Goal: Task Accomplishment & Management: Use online tool/utility

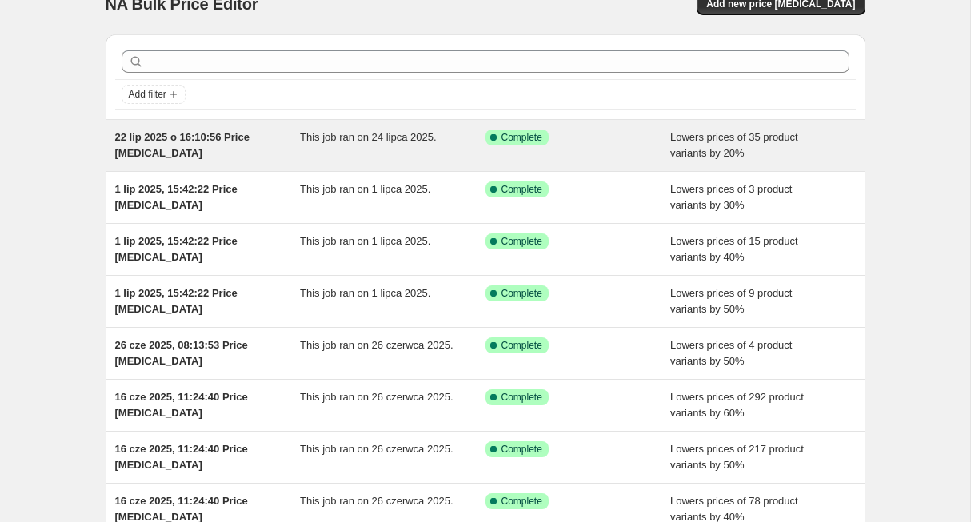
scroll to position [42, 0]
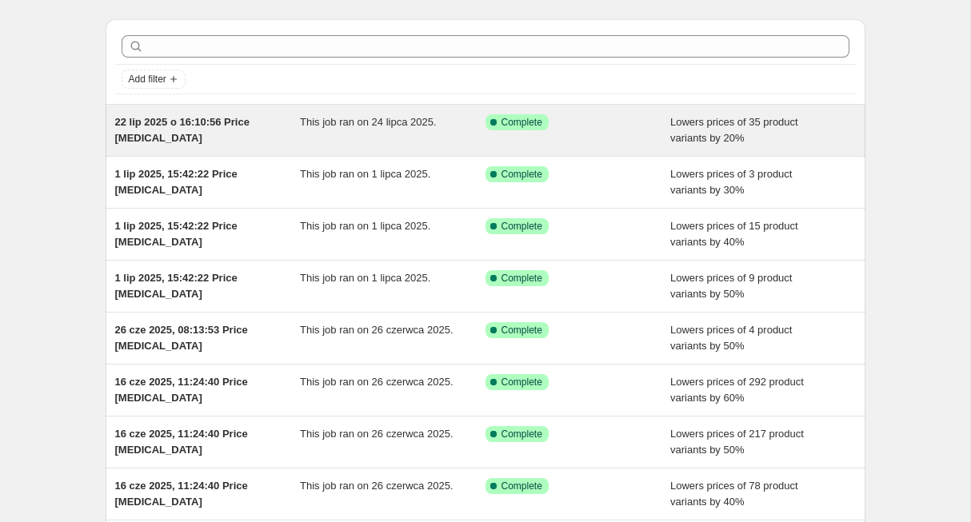
click at [228, 123] on span "22 lip 2025 o 16:10:56 Price [MEDICAL_DATA]" at bounding box center [182, 130] width 134 height 28
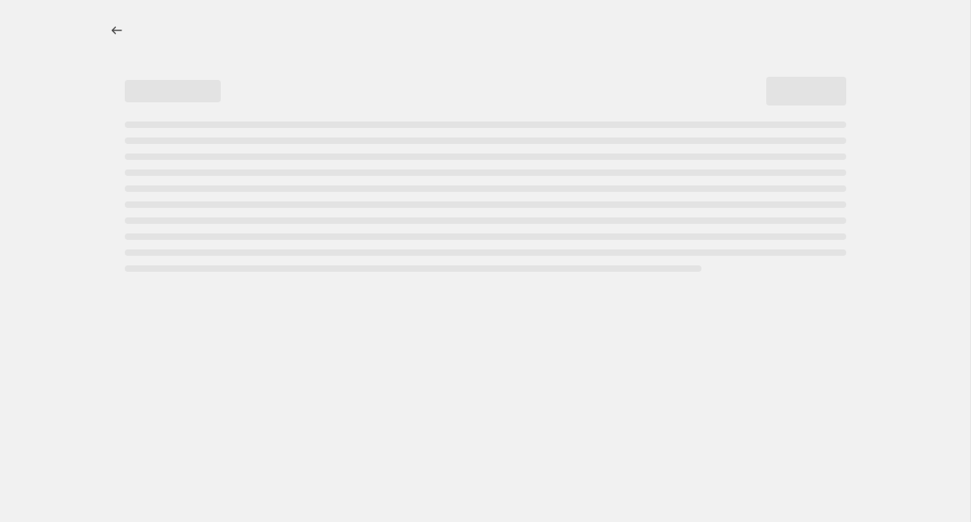
select select "percentage"
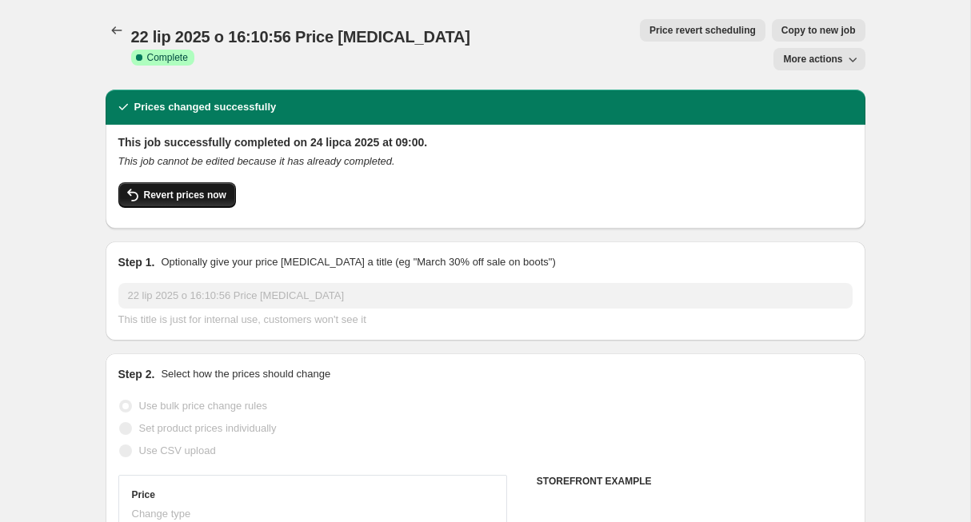
click at [190, 189] on span "Revert prices now" at bounding box center [185, 195] width 82 height 13
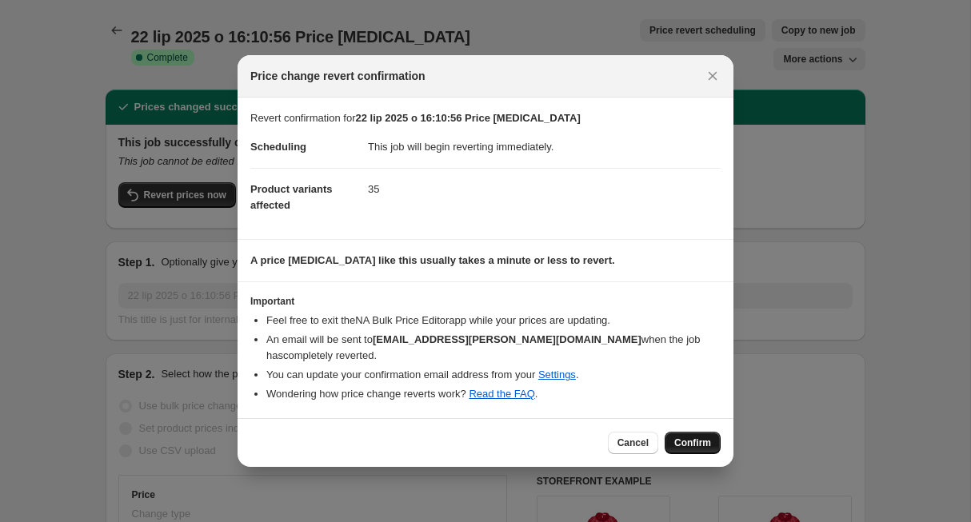
click at [705, 441] on span "Confirm" at bounding box center [692, 443] width 37 height 13
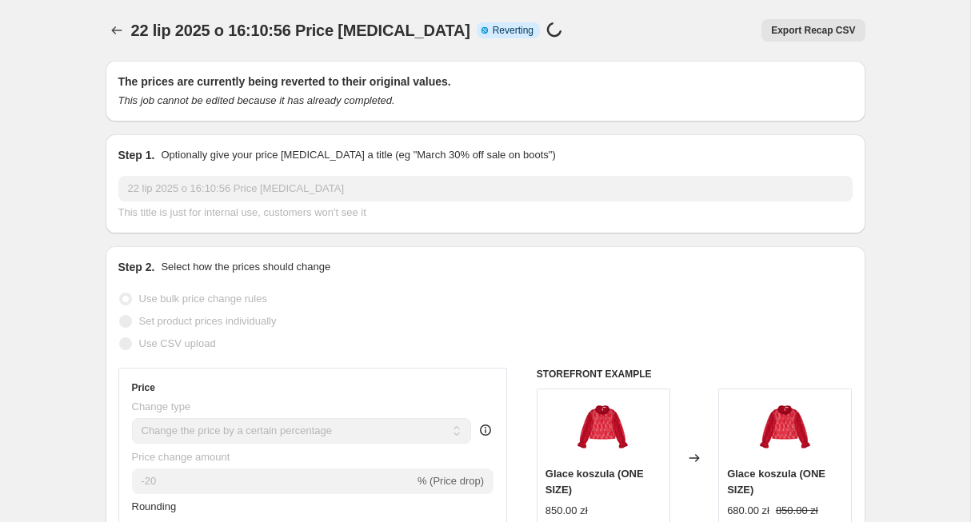
select select "percentage"
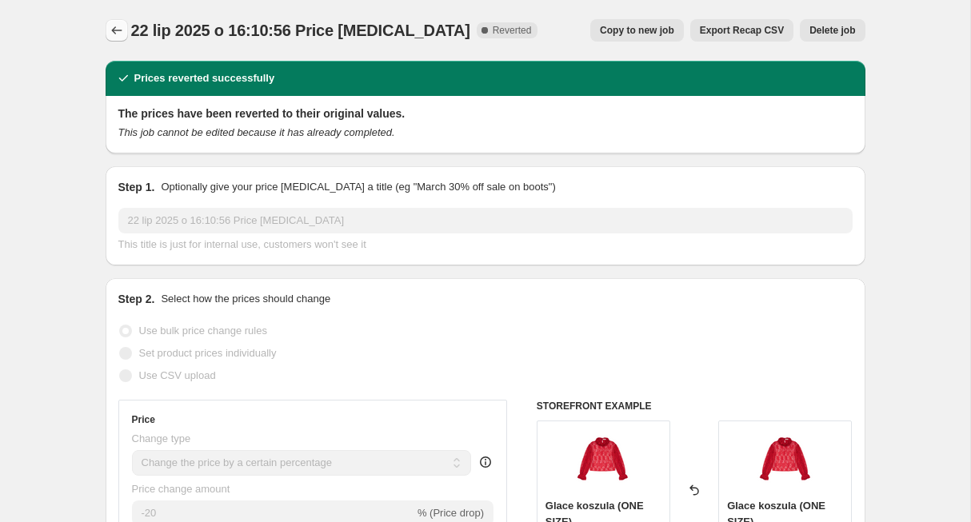
click at [117, 28] on icon "Price change jobs" at bounding box center [117, 30] width 16 height 16
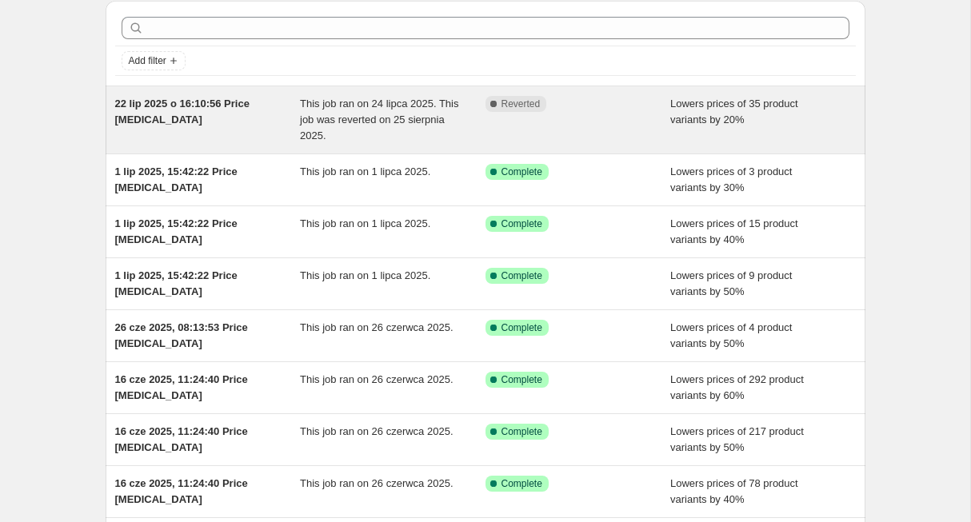
scroll to position [75, 0]
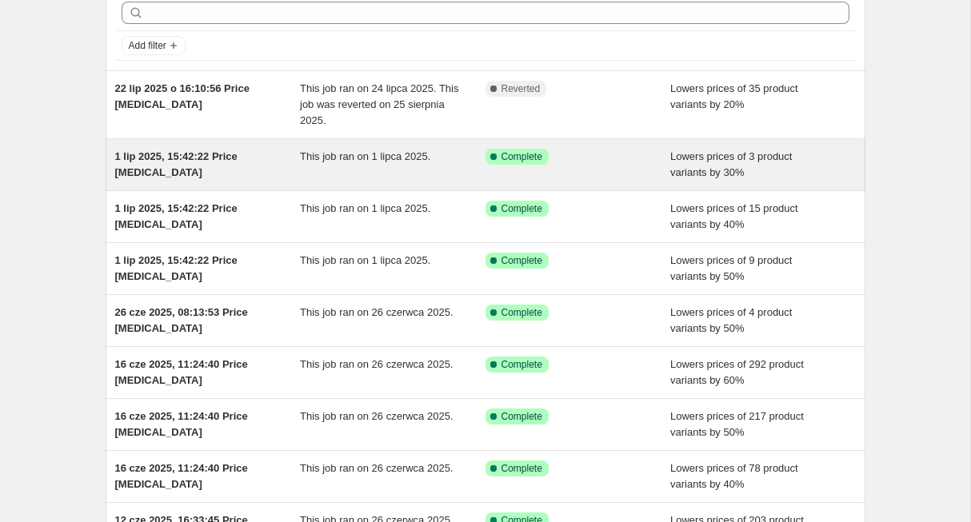
click at [198, 157] on span "1 lip 2025, 15:42:22 Price change job" at bounding box center [176, 164] width 122 height 28
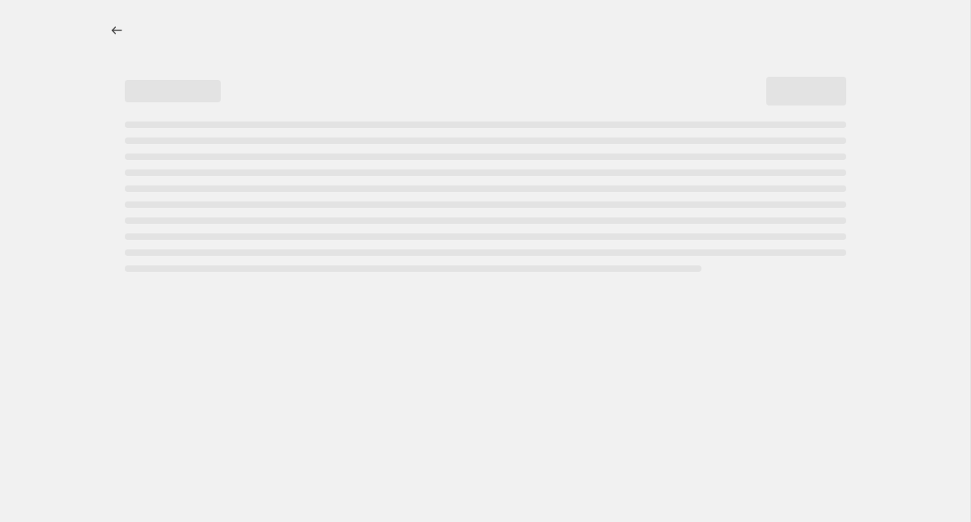
select select "percentage"
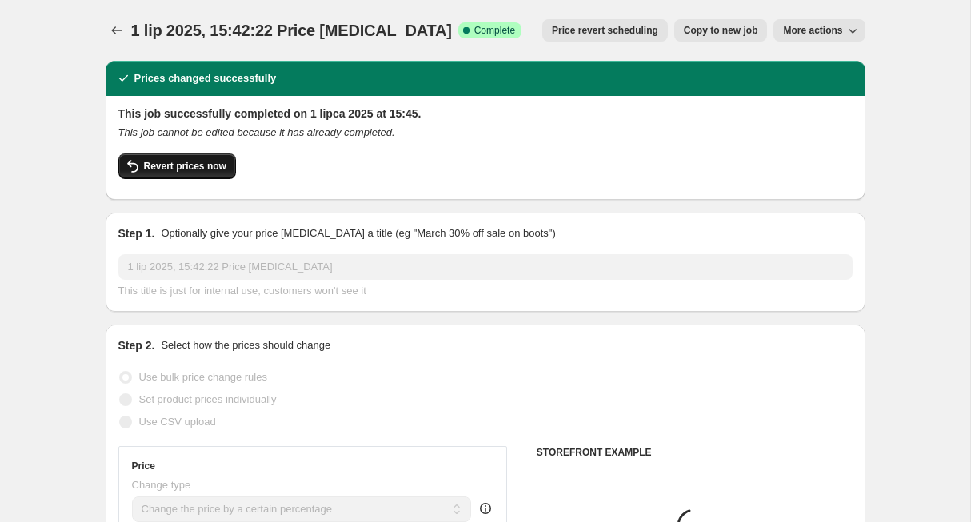
click at [207, 162] on span "Revert prices now" at bounding box center [185, 166] width 82 height 13
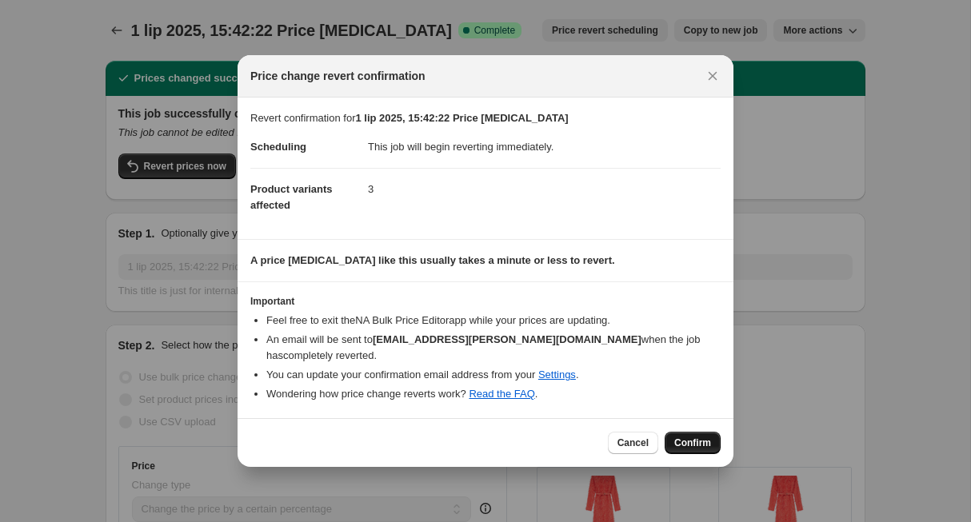
click at [696, 437] on span "Confirm" at bounding box center [692, 443] width 37 height 13
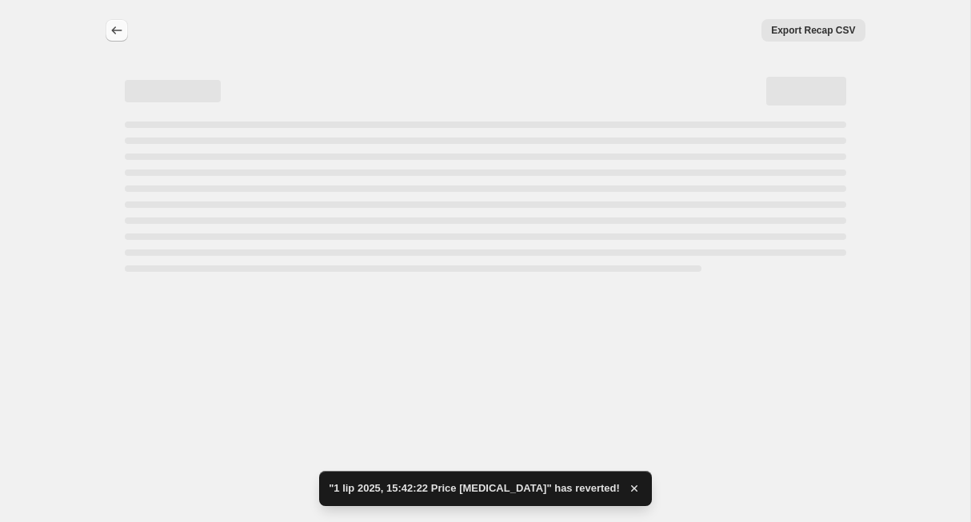
select select "percentage"
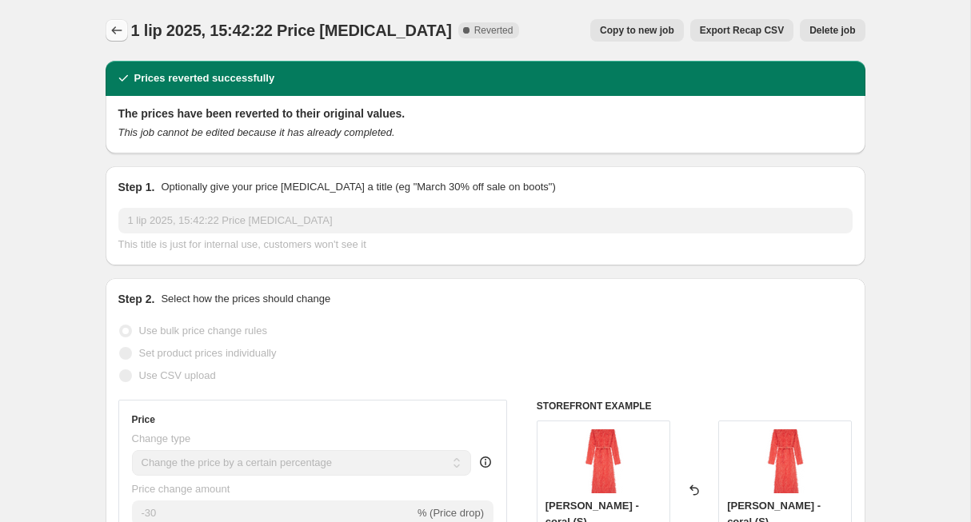
click at [117, 30] on icon "Price change jobs" at bounding box center [117, 30] width 16 height 16
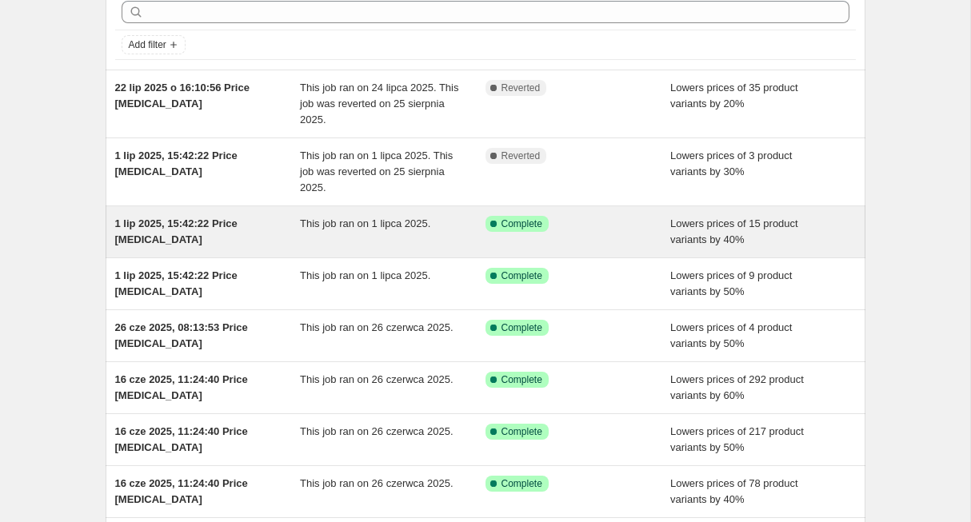
scroll to position [80, 0]
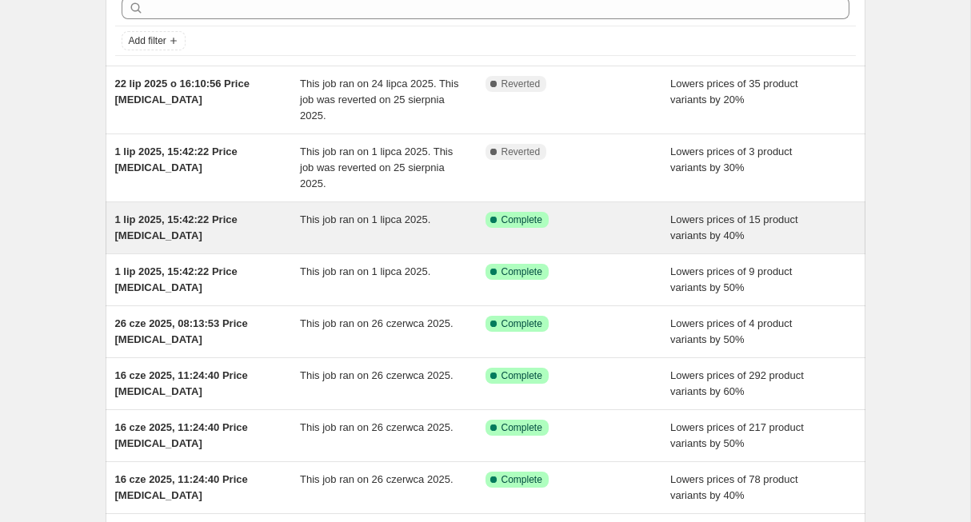
click at [150, 226] on div "1 lip 2025, 15:42:22 Price change job" at bounding box center [208, 228] width 186 height 32
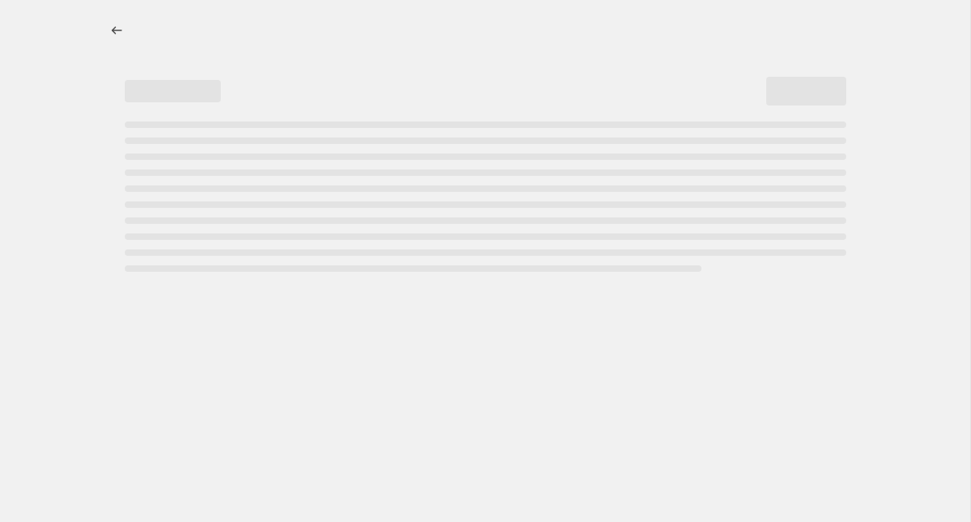
select select "percentage"
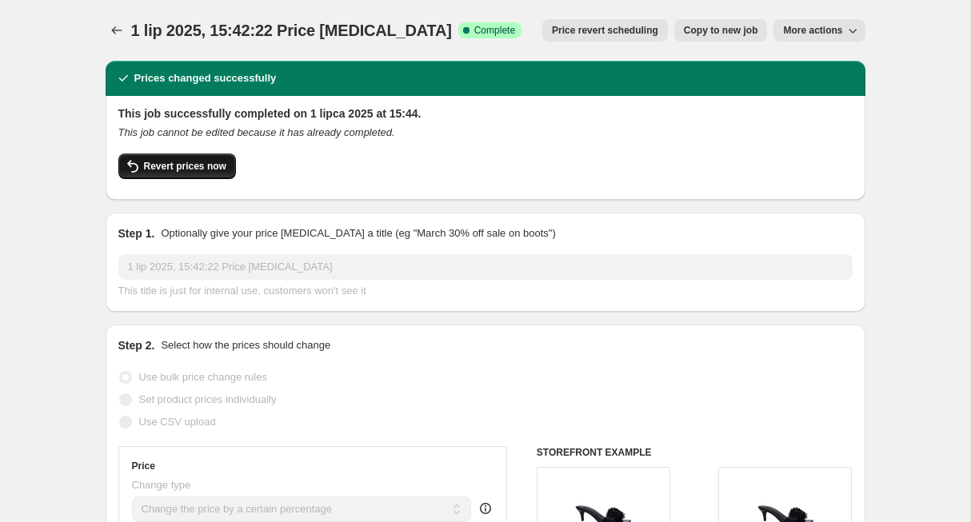
click at [205, 163] on span "Revert prices now" at bounding box center [185, 166] width 82 height 13
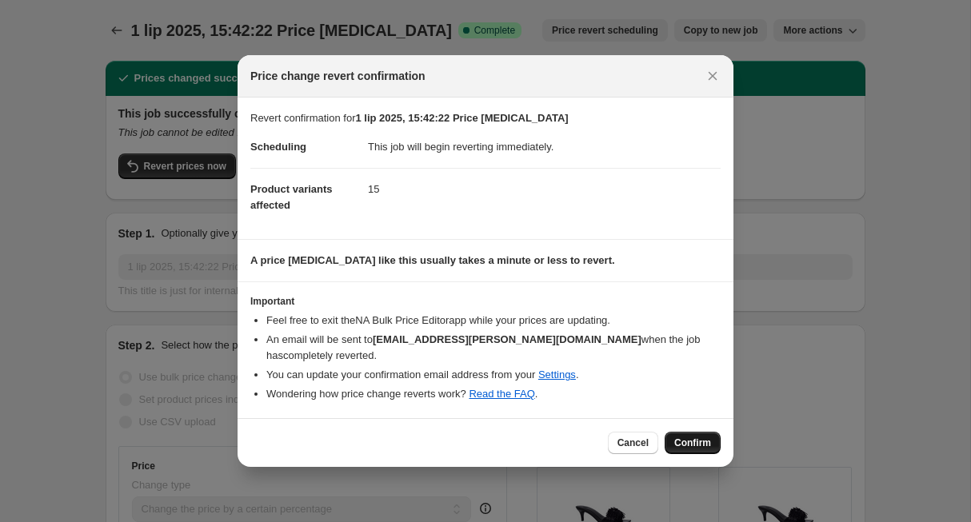
click at [694, 437] on span "Confirm" at bounding box center [692, 443] width 37 height 13
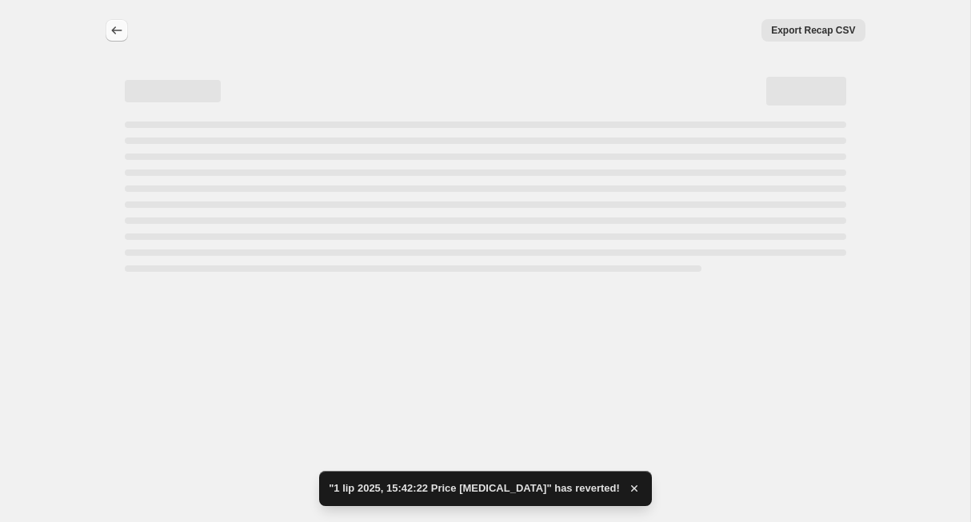
select select "percentage"
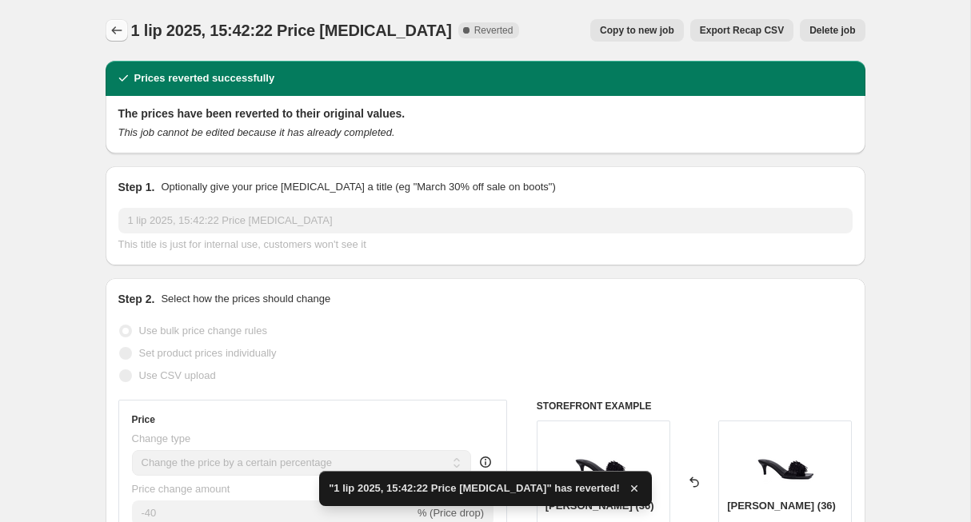
click at [120, 27] on icon "Price change jobs" at bounding box center [117, 30] width 16 height 16
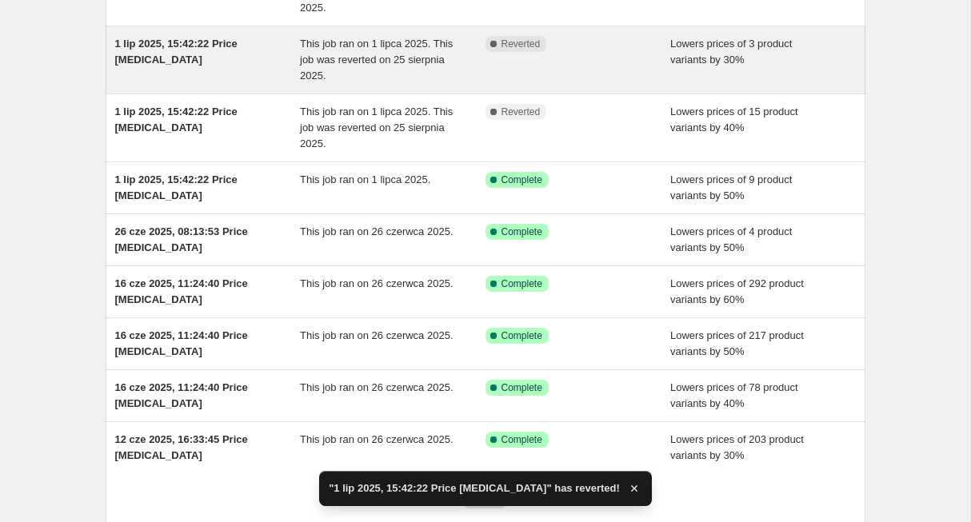
scroll to position [203, 0]
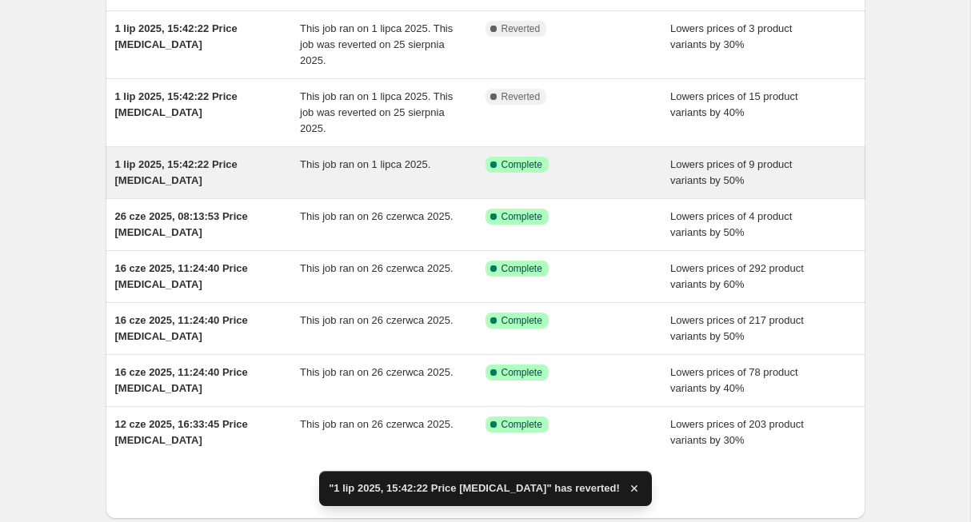
click at [173, 174] on div "1 lip 2025, 15:42:22 Price change job" at bounding box center [208, 173] width 186 height 32
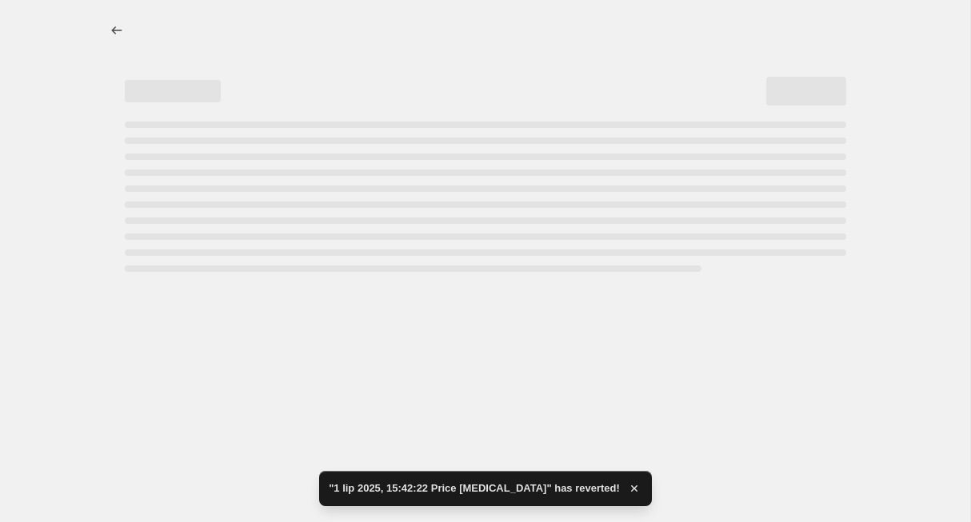
select select "percentage"
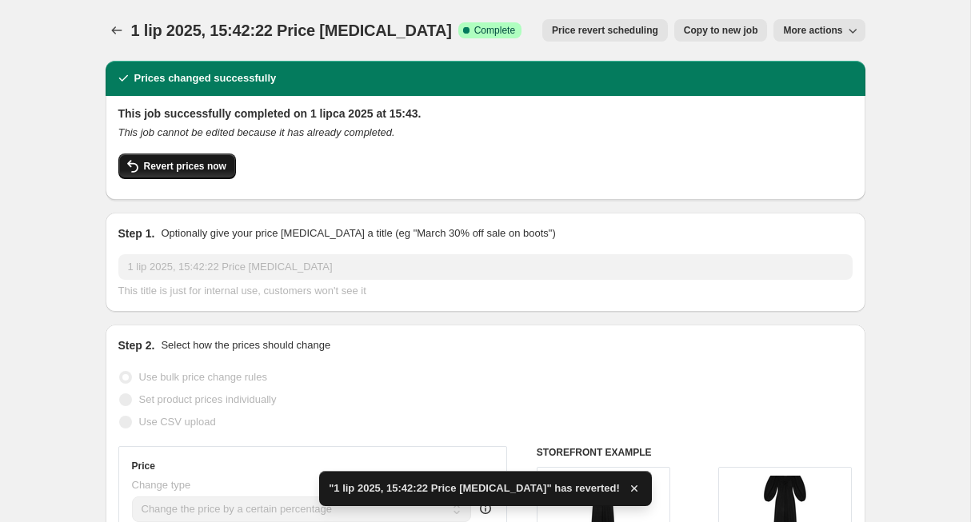
click at [216, 165] on span "Revert prices now" at bounding box center [185, 166] width 82 height 13
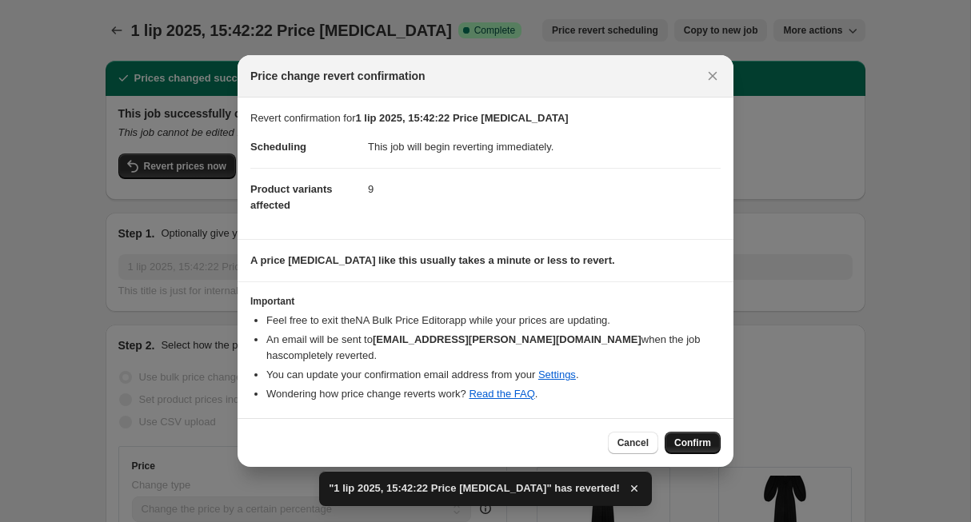
click at [710, 437] on span "Confirm" at bounding box center [692, 443] width 37 height 13
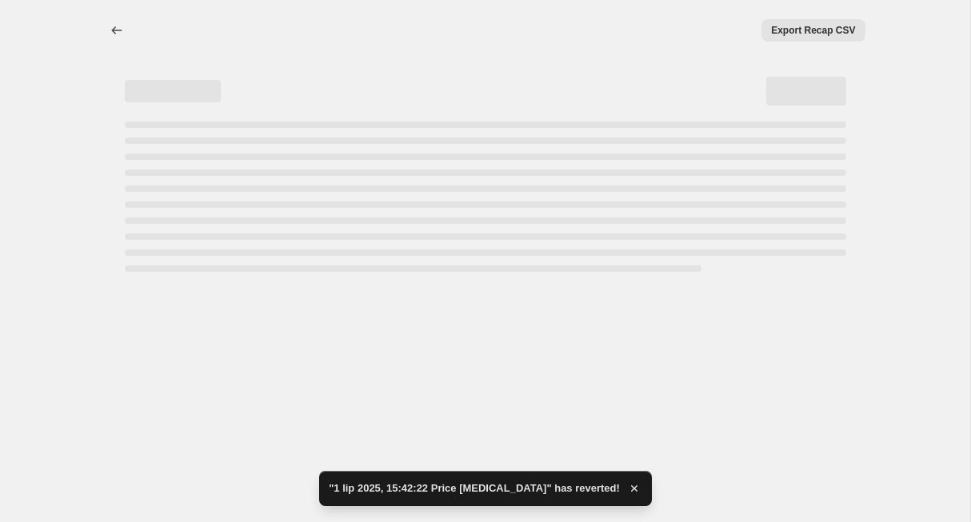
select select "percentage"
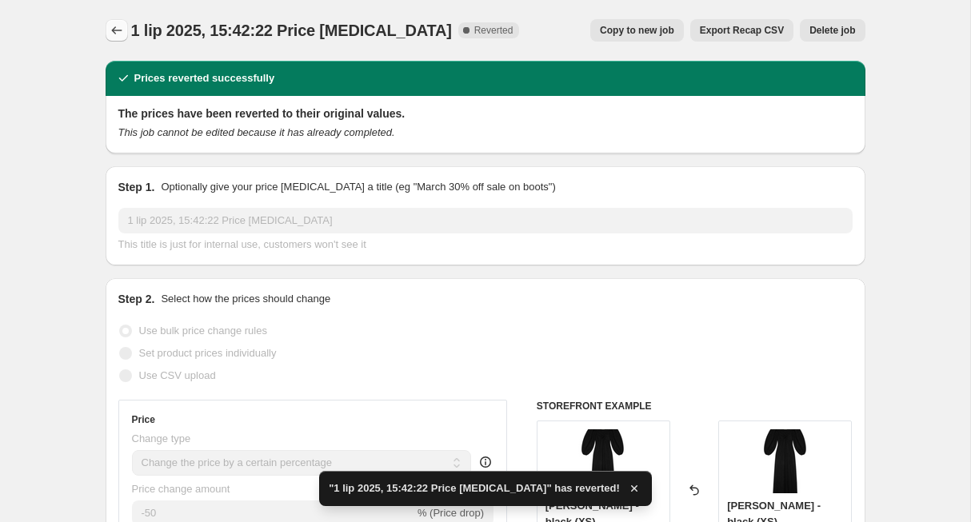
click at [118, 22] on button "Price change jobs" at bounding box center [117, 30] width 22 height 22
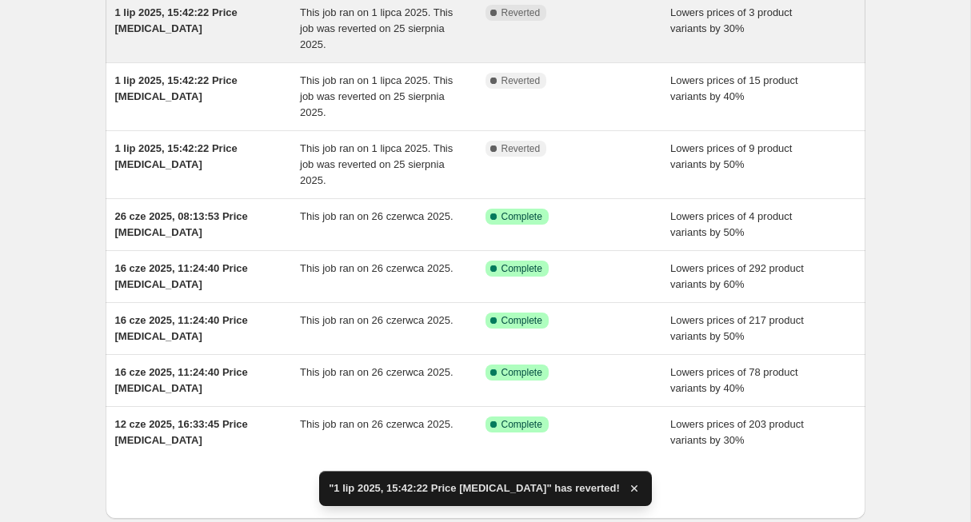
scroll to position [231, 0]
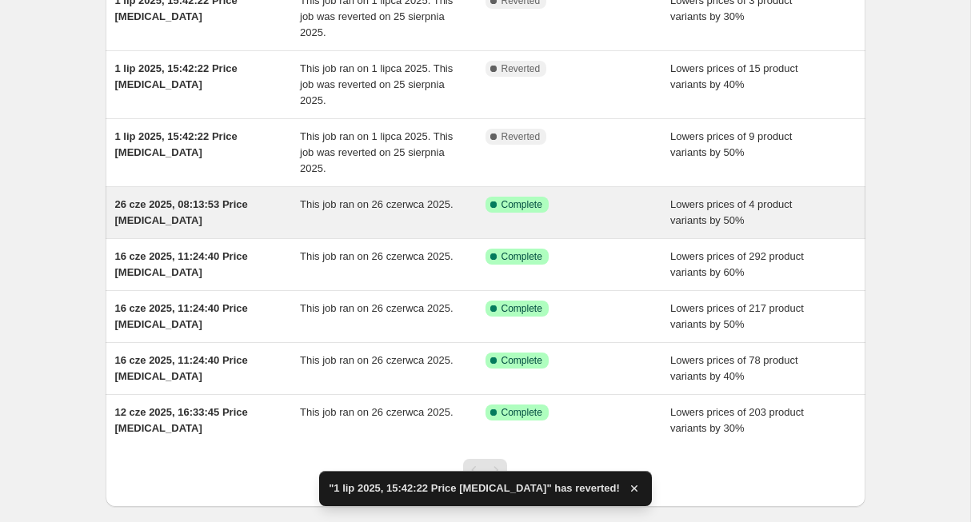
click at [191, 204] on span "26 cze 2025, 08:13:53 Price change job" at bounding box center [181, 212] width 133 height 28
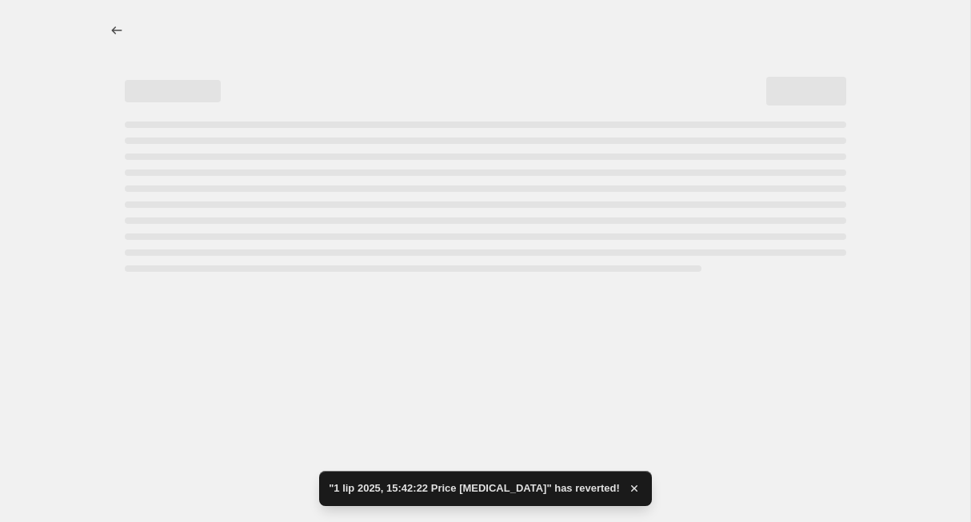
select select "percentage"
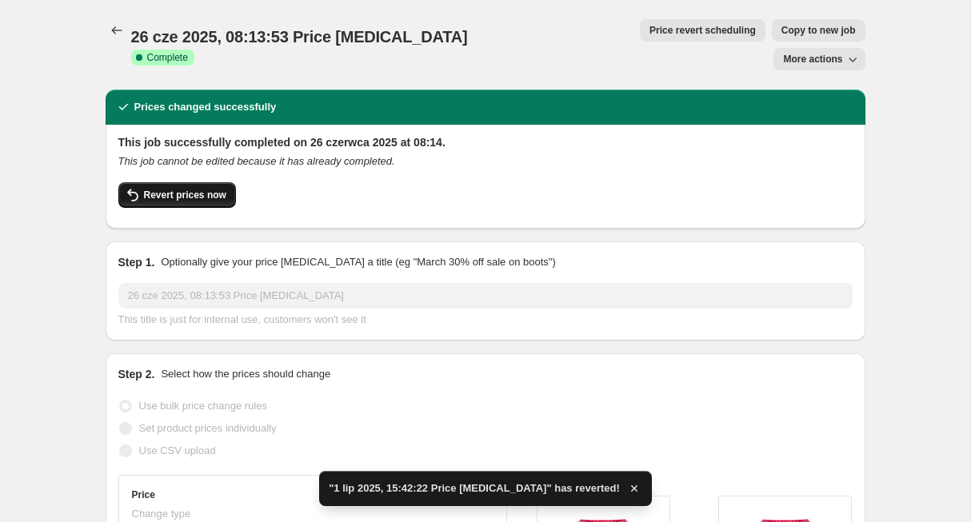
click at [202, 189] on span "Revert prices now" at bounding box center [185, 195] width 82 height 13
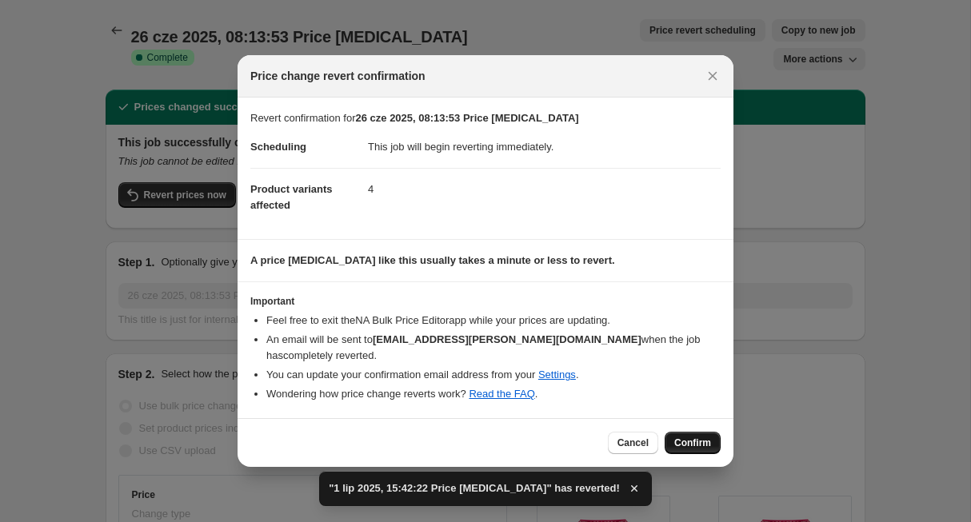
click at [697, 432] on button "Confirm" at bounding box center [693, 443] width 56 height 22
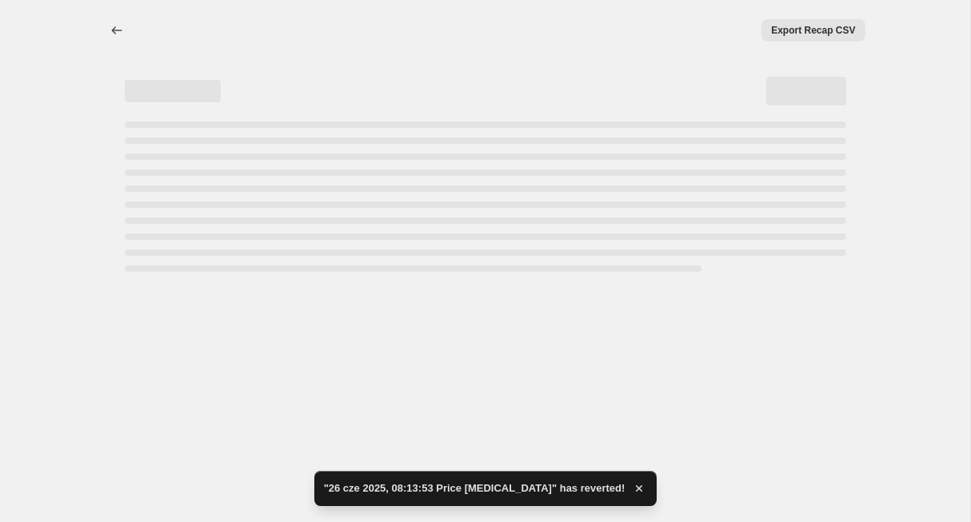
select select "percentage"
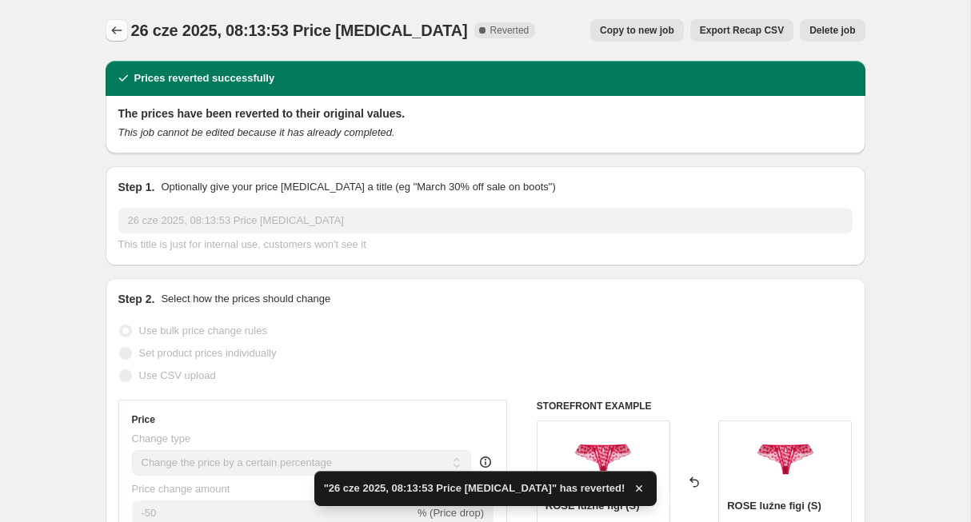
click at [120, 29] on icon "Price change jobs" at bounding box center [117, 30] width 16 height 16
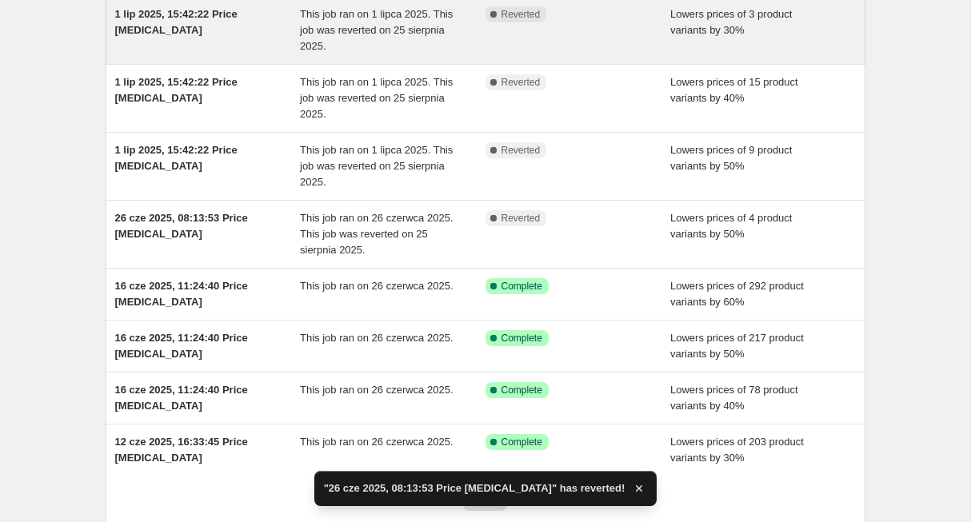
scroll to position [250, 0]
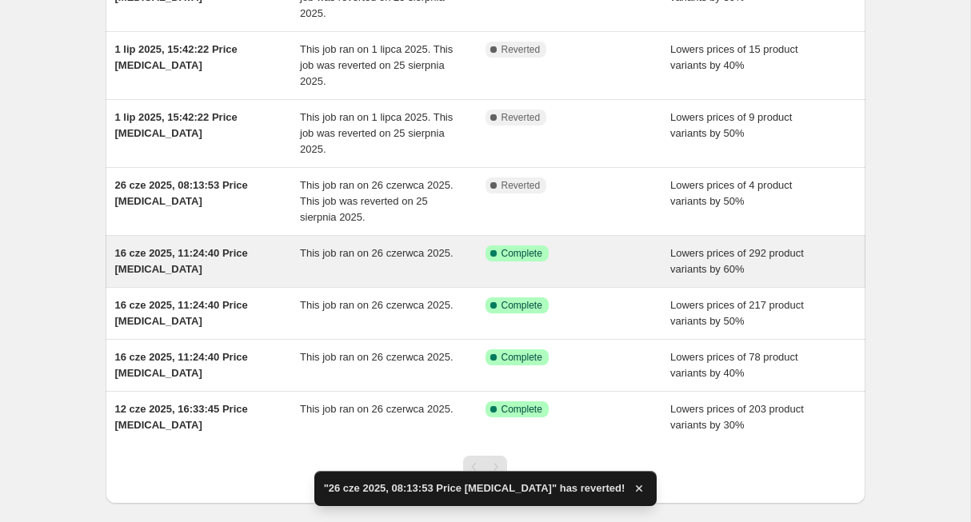
click at [218, 255] on span "16 cze 2025, 11:24:40 Price change job" at bounding box center [181, 261] width 133 height 28
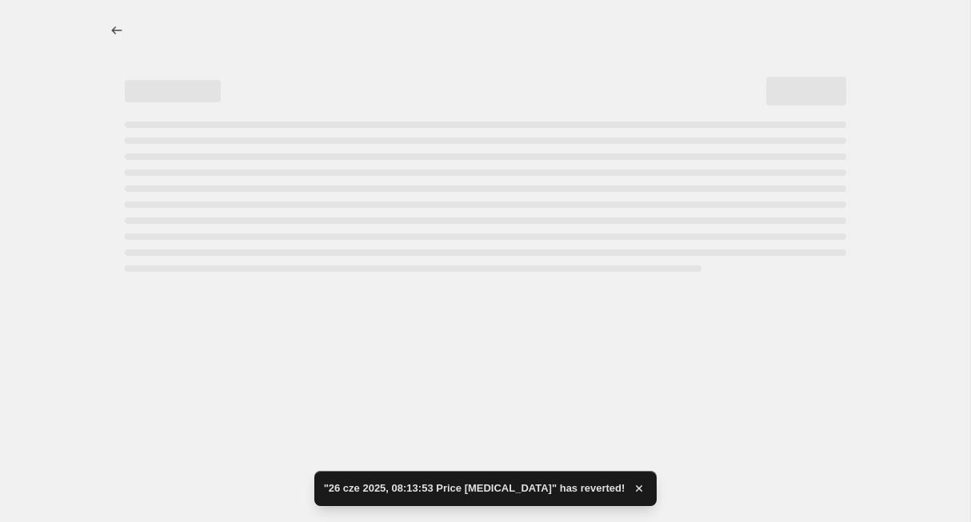
select select "percentage"
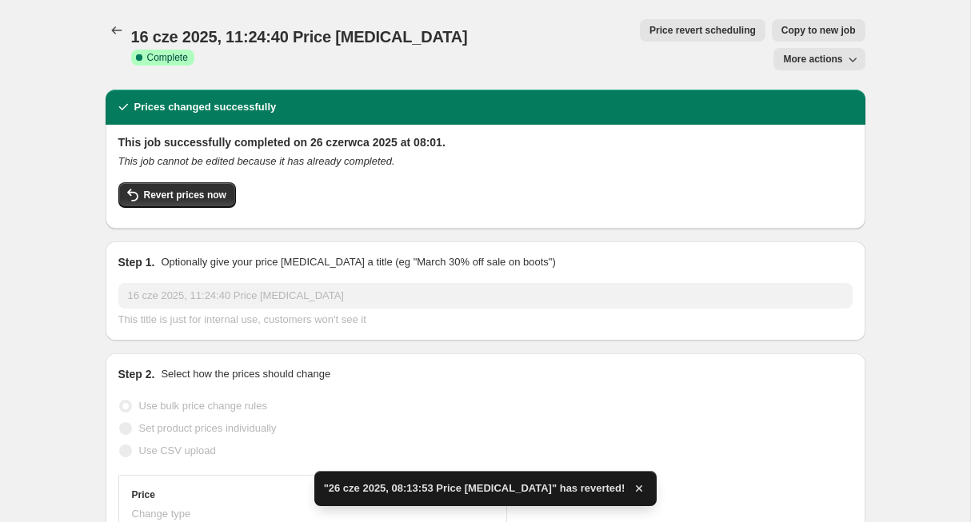
click at [220, 182] on div "Revert prices now" at bounding box center [485, 199] width 734 height 34
click at [221, 189] on span "Revert prices now" at bounding box center [185, 195] width 82 height 13
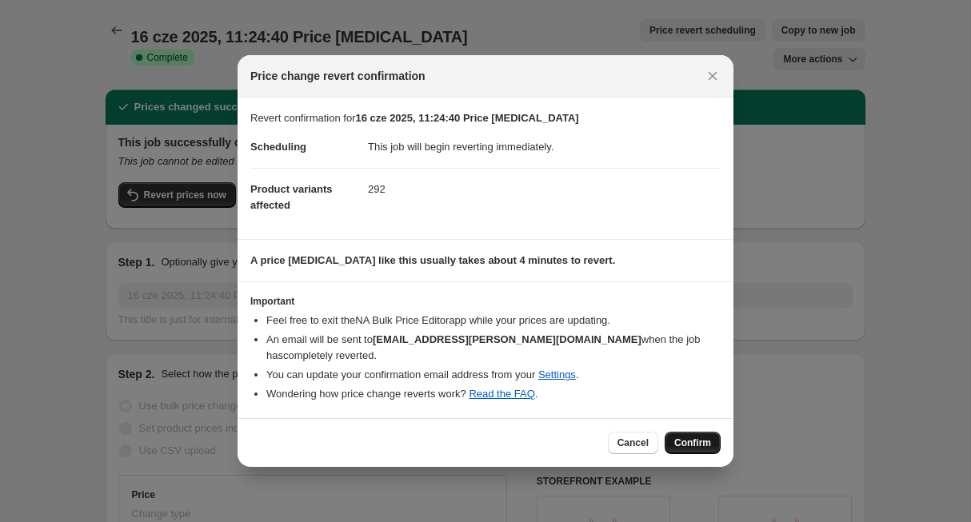
click at [711, 434] on button "Confirm" at bounding box center [693, 443] width 56 height 22
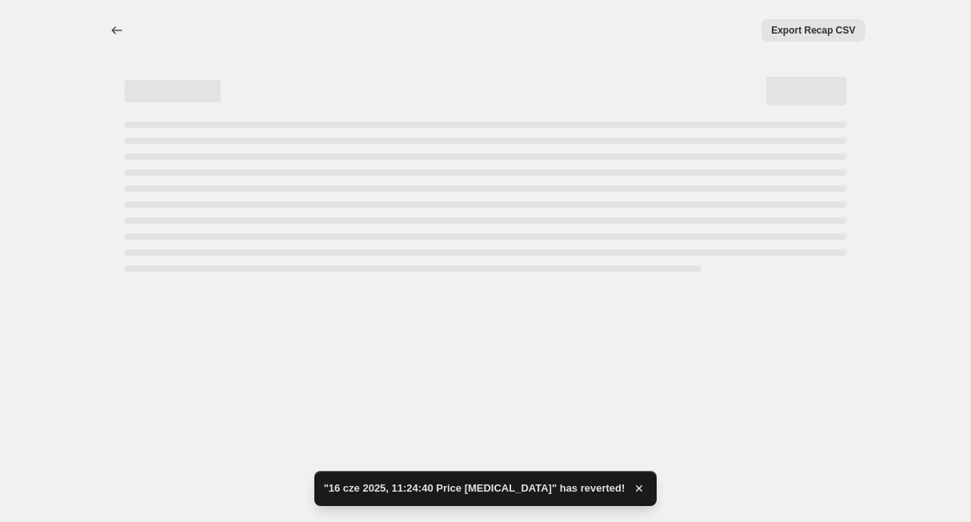
select select "percentage"
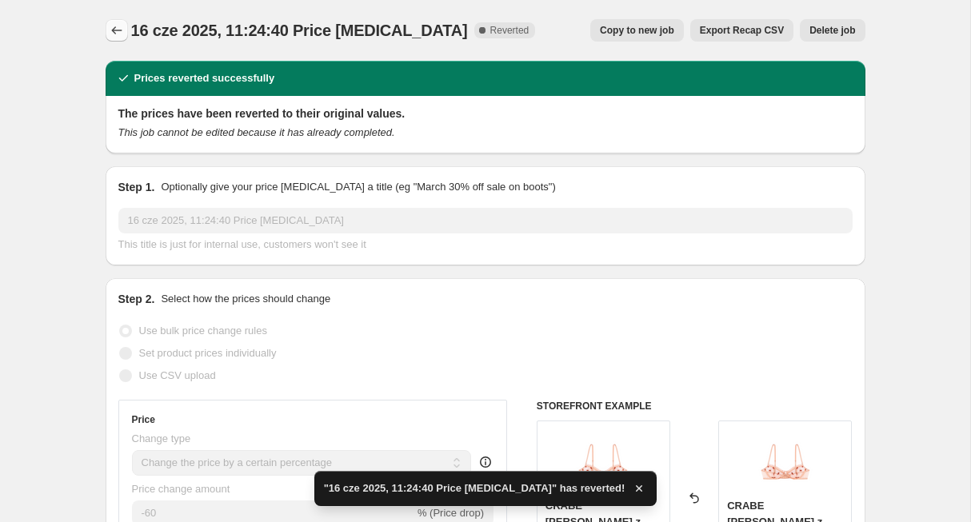
click at [116, 31] on icon "Price change jobs" at bounding box center [117, 30] width 16 height 16
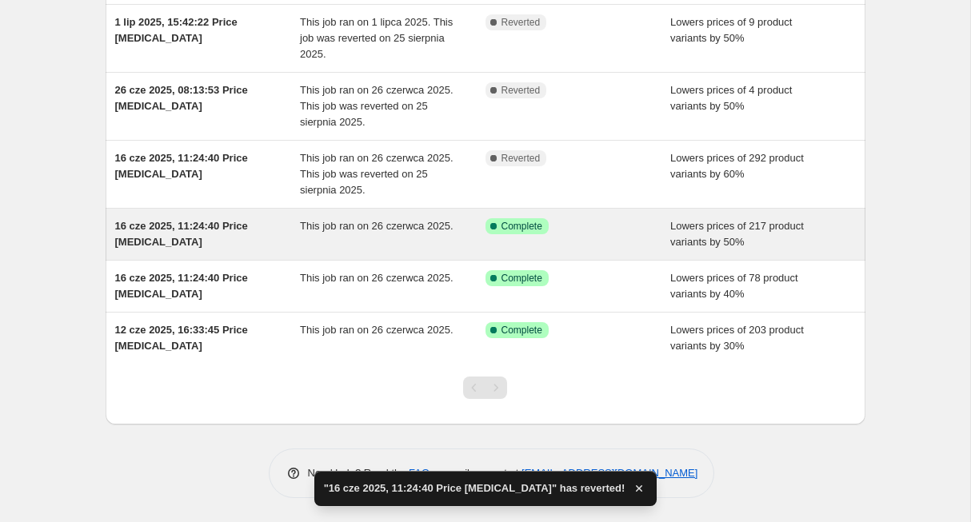
scroll to position [346, 0]
click at [158, 227] on span "16 cze 2025, 11:24:40 Price change job" at bounding box center [181, 234] width 133 height 28
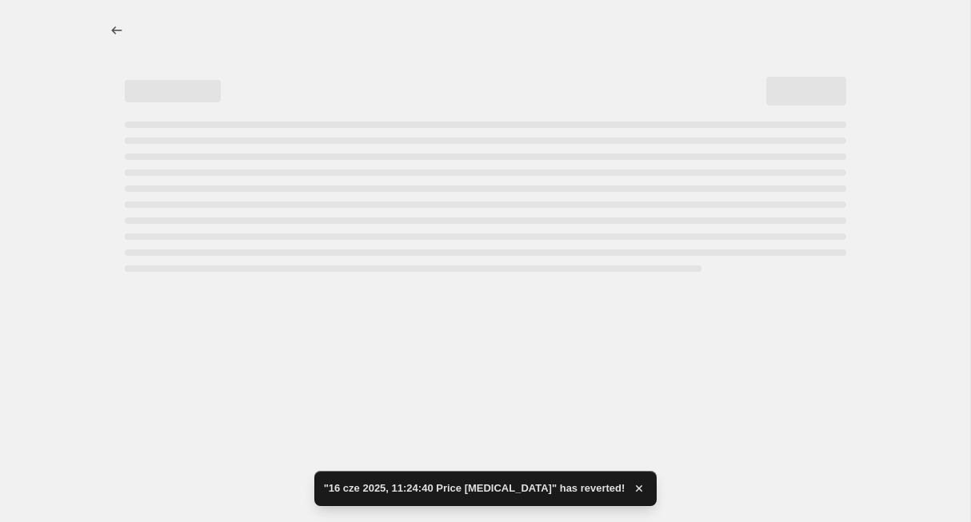
select select "percentage"
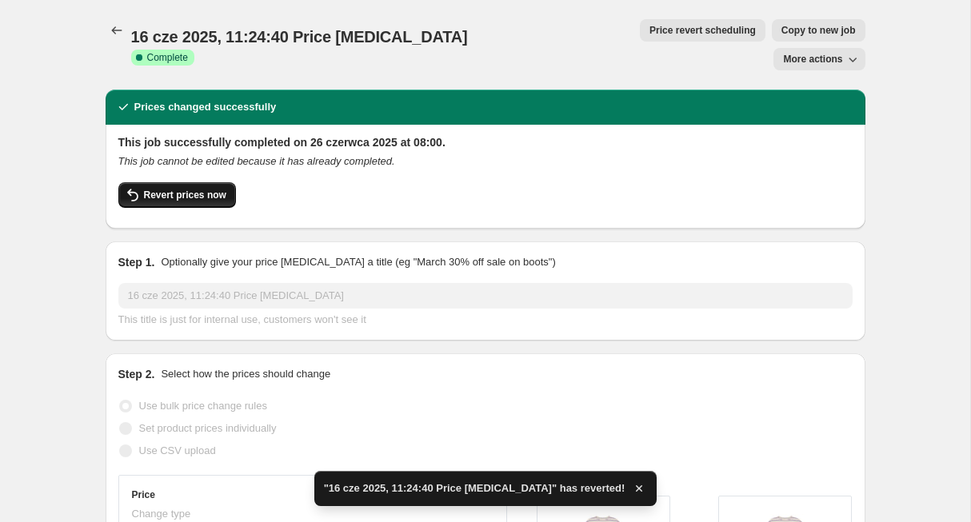
click at [167, 189] on span "Revert prices now" at bounding box center [185, 195] width 82 height 13
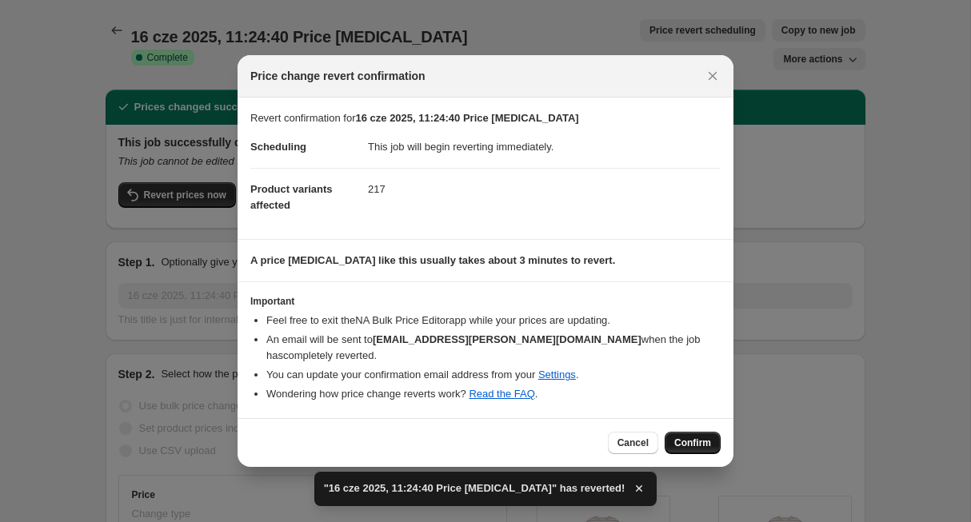
click at [686, 437] on span "Confirm" at bounding box center [692, 443] width 37 height 13
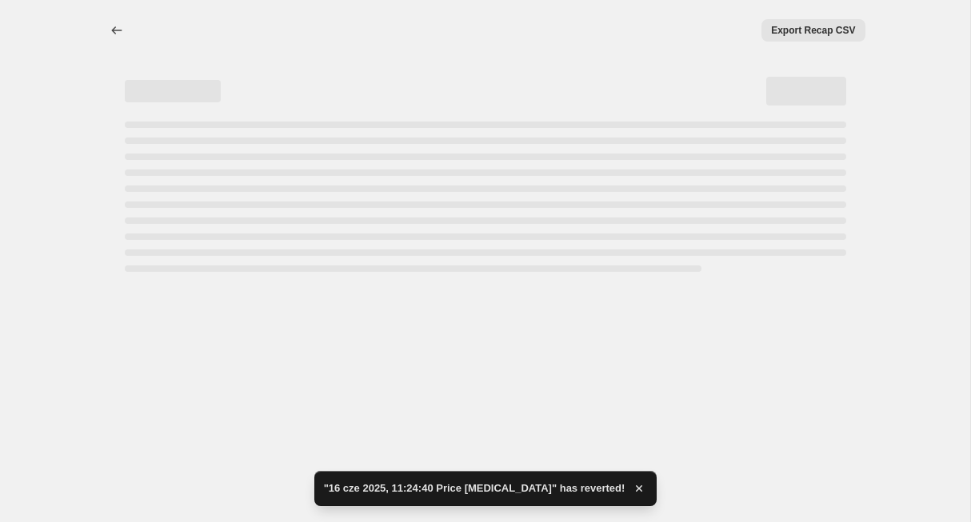
select select "percentage"
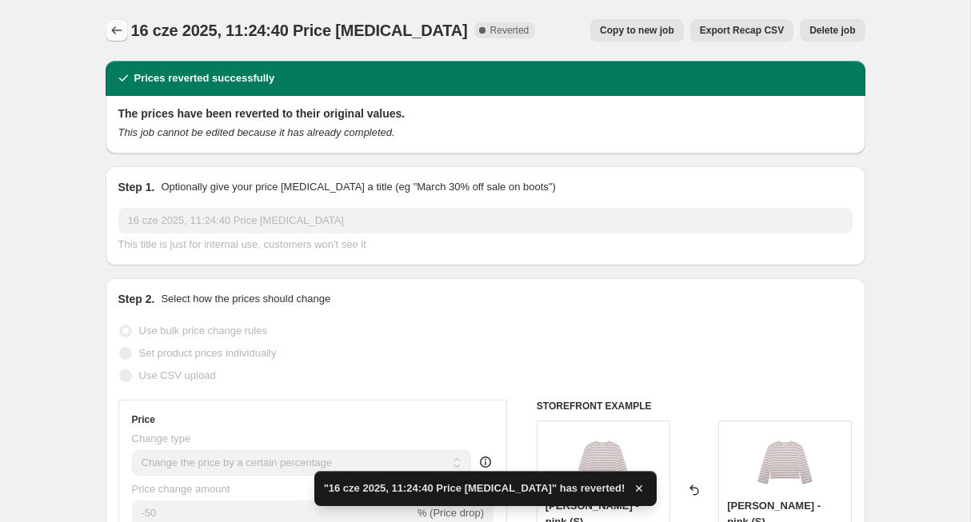
click at [110, 31] on icon "Price change jobs" at bounding box center [117, 30] width 16 height 16
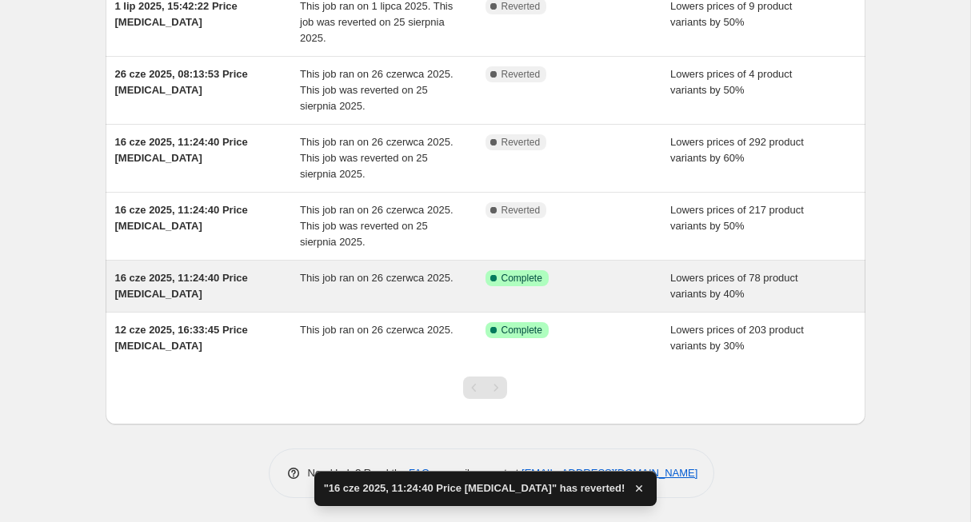
scroll to position [362, 0]
click at [162, 281] on span "16 cze 2025, 11:24:40 Price change job" at bounding box center [181, 286] width 133 height 28
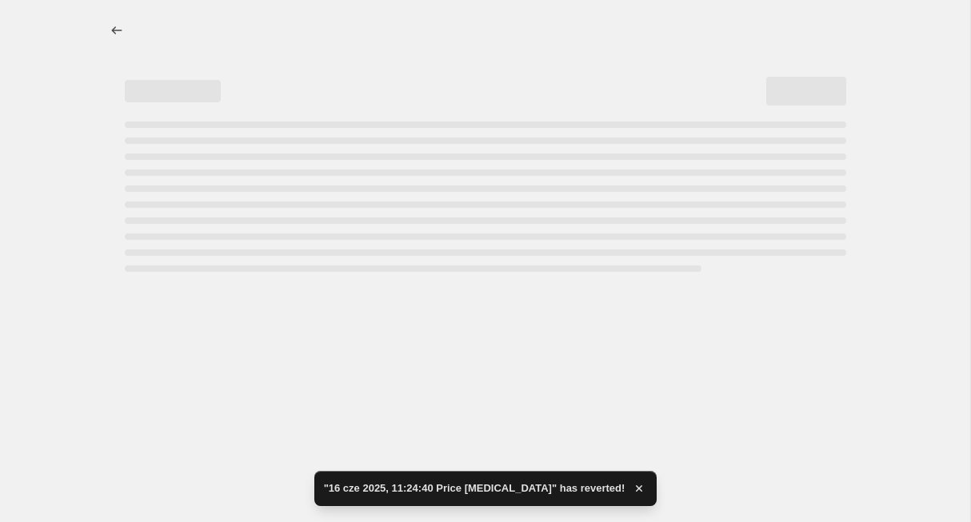
select select "percentage"
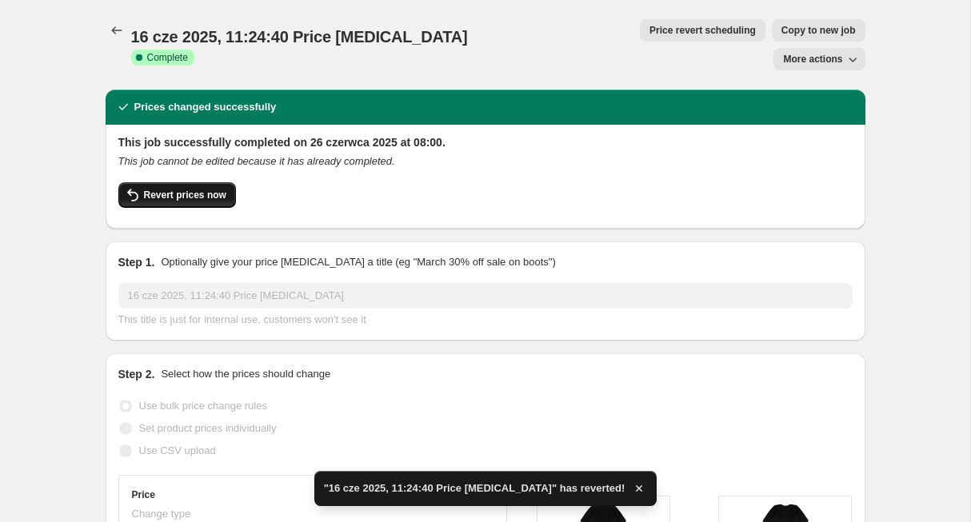
click at [194, 189] on span "Revert prices now" at bounding box center [185, 195] width 82 height 13
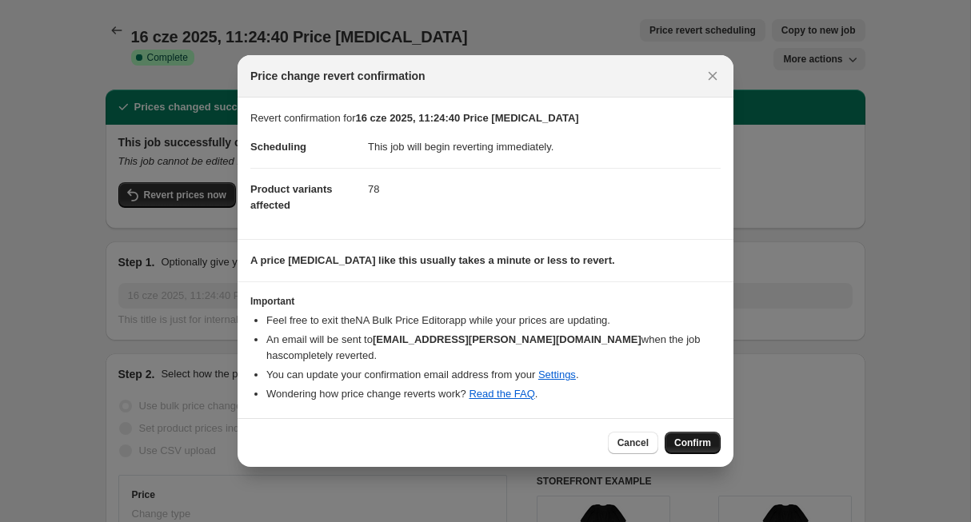
click at [691, 439] on span "Confirm" at bounding box center [692, 443] width 37 height 13
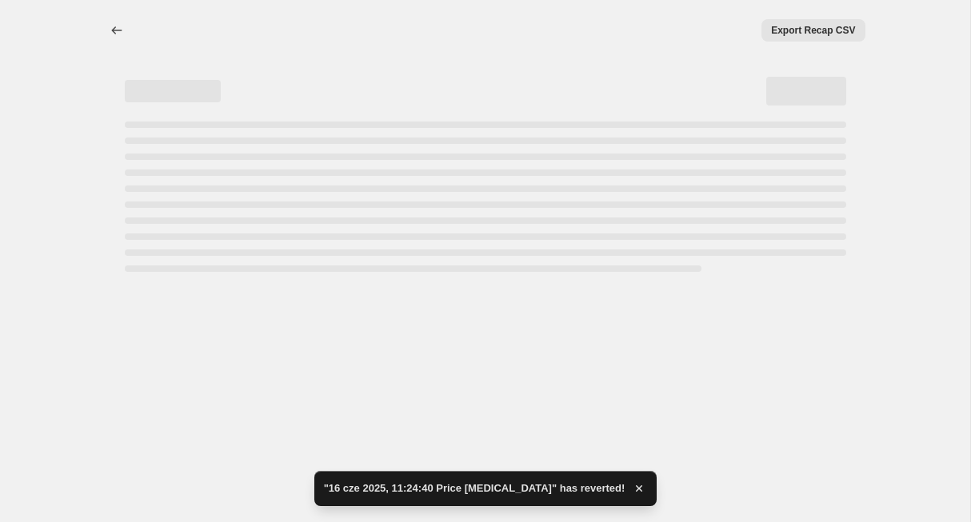
select select "percentage"
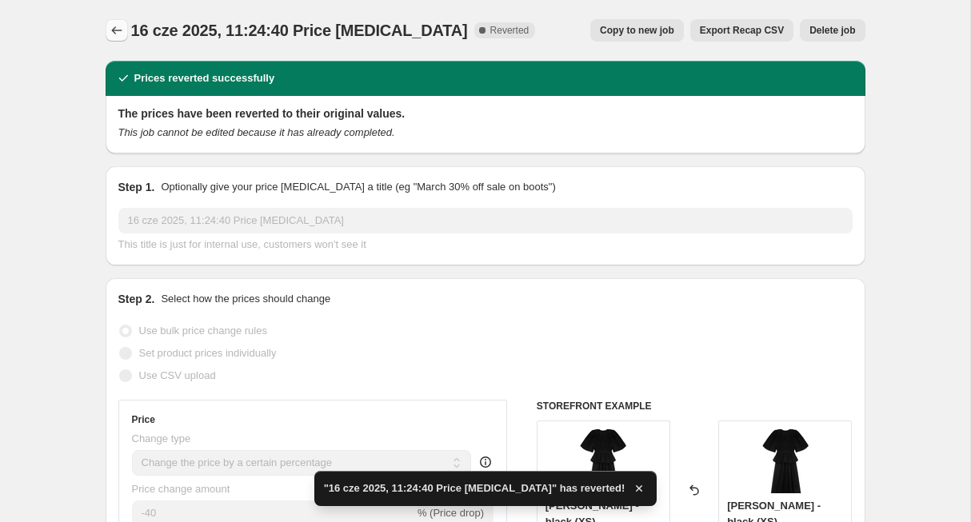
click at [122, 24] on icon "Price change jobs" at bounding box center [117, 30] width 16 height 16
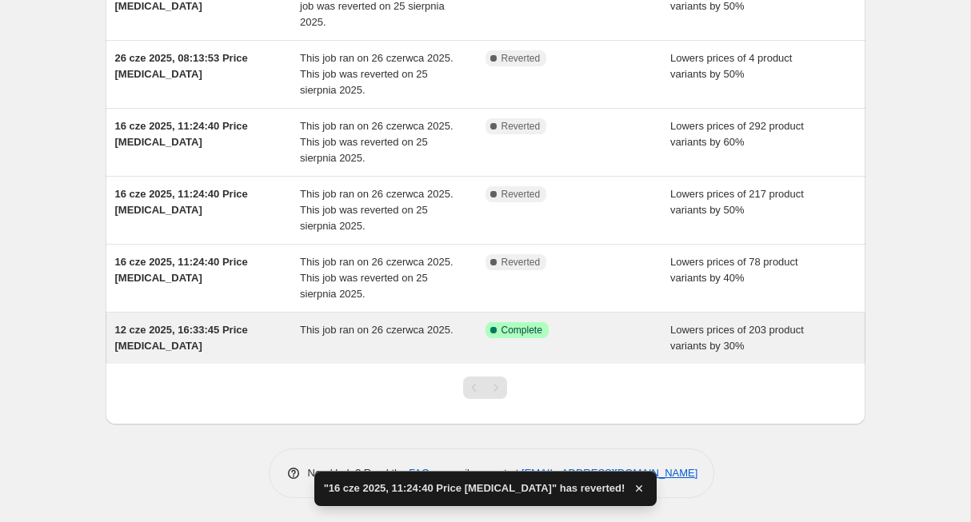
scroll to position [378, 0]
click at [150, 329] on span "12 cze 2025, 16:33:45 Price change job" at bounding box center [181, 338] width 133 height 28
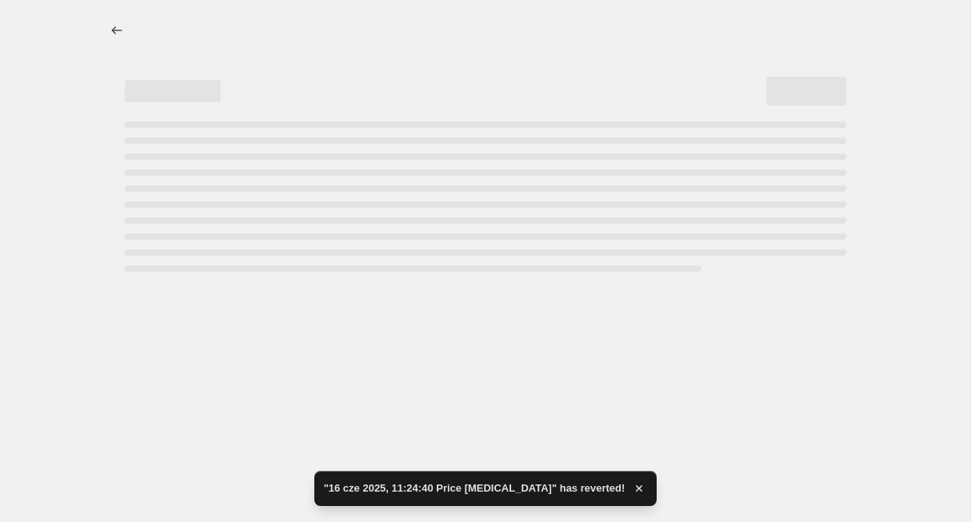
select select "percentage"
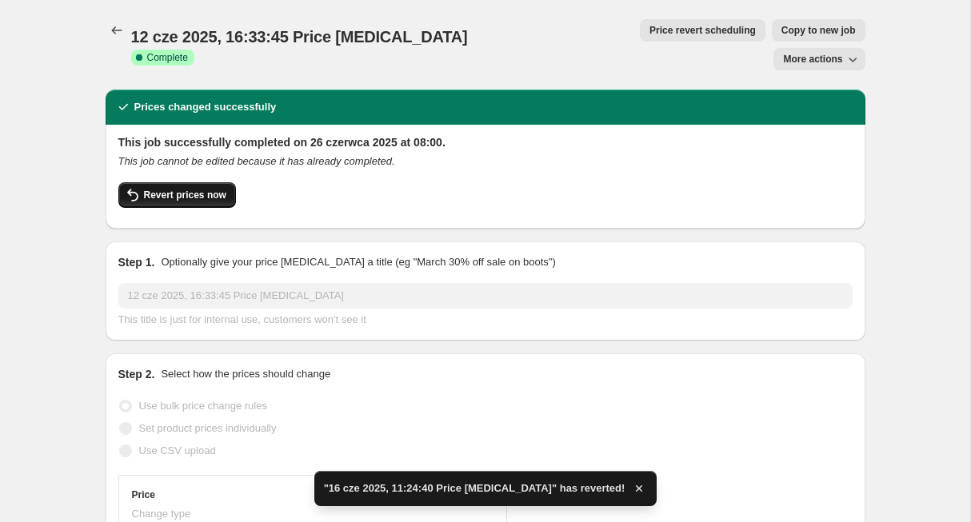
click at [206, 189] on span "Revert prices now" at bounding box center [185, 195] width 82 height 13
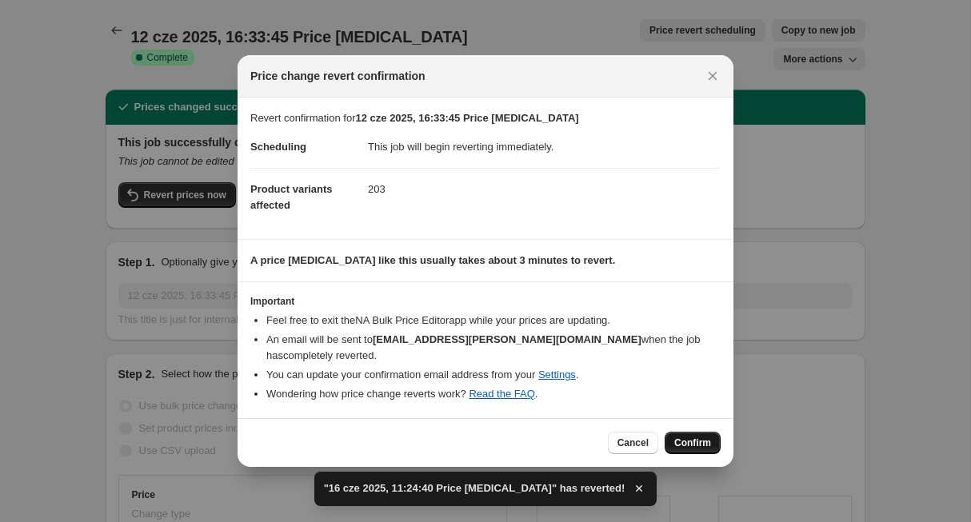
click at [706, 432] on button "Confirm" at bounding box center [693, 443] width 56 height 22
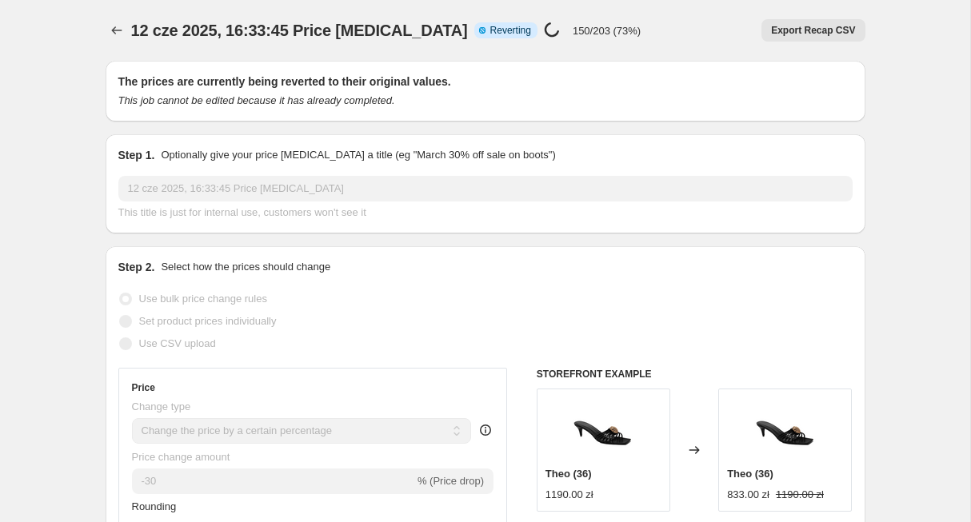
select select "percentage"
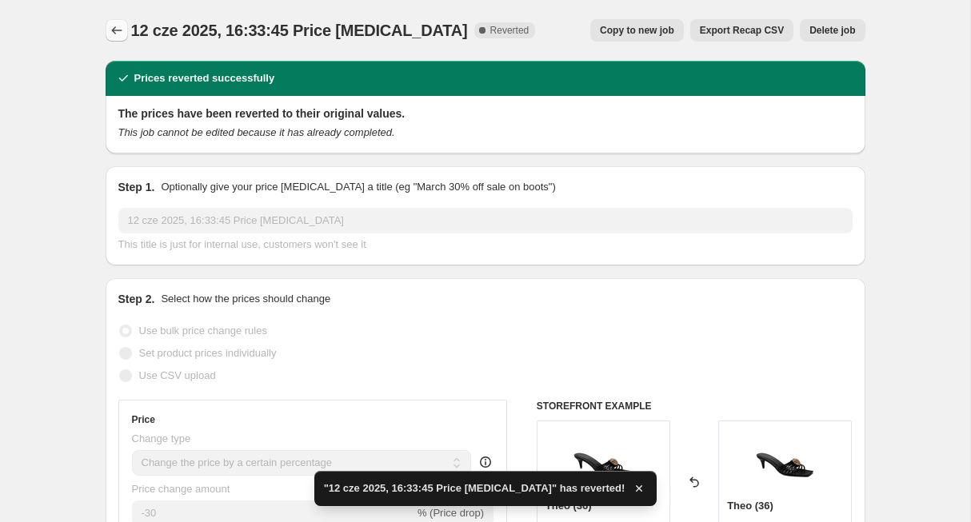
click at [121, 30] on icon "Price change jobs" at bounding box center [117, 30] width 16 height 16
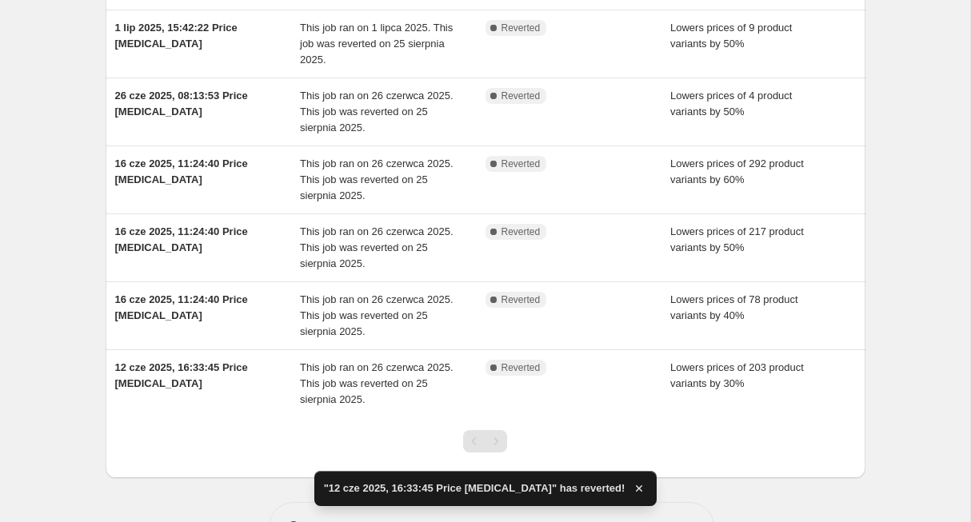
scroll to position [394, 0]
